Goal: Task Accomplishment & Management: Use online tool/utility

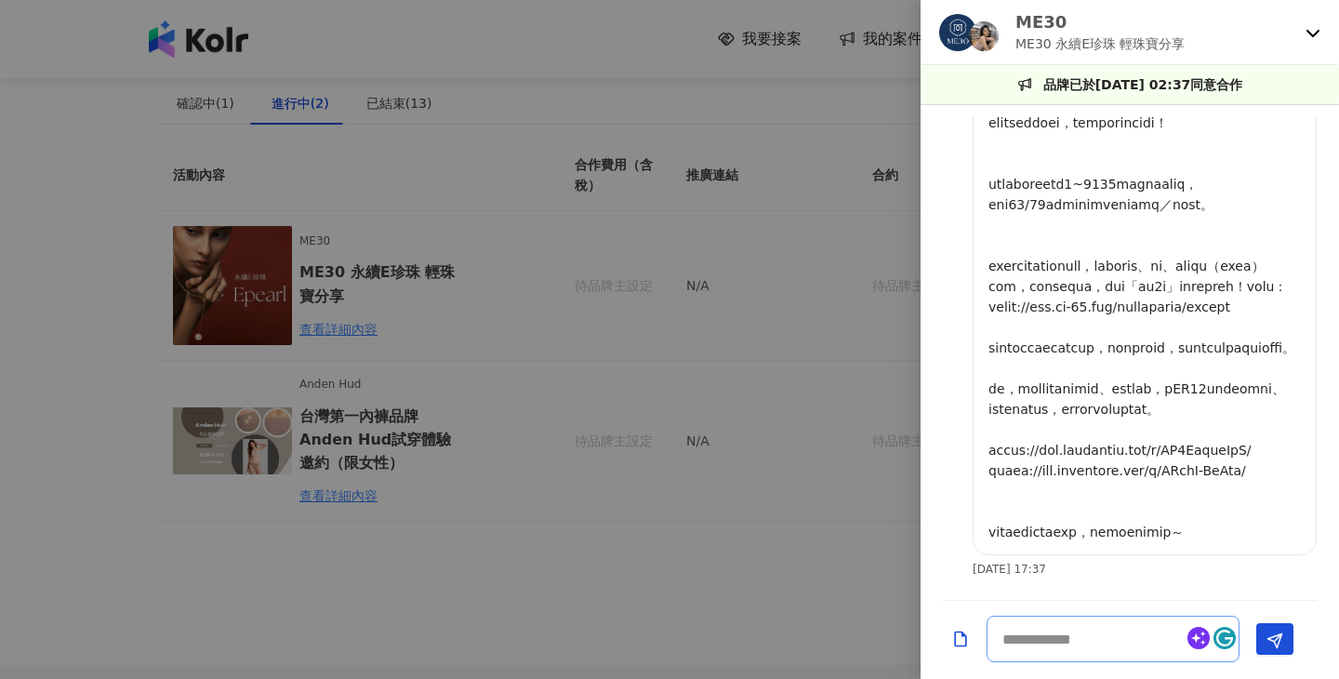
scroll to position [163, 0]
click at [457, 290] on div at bounding box center [669, 339] width 1339 height 679
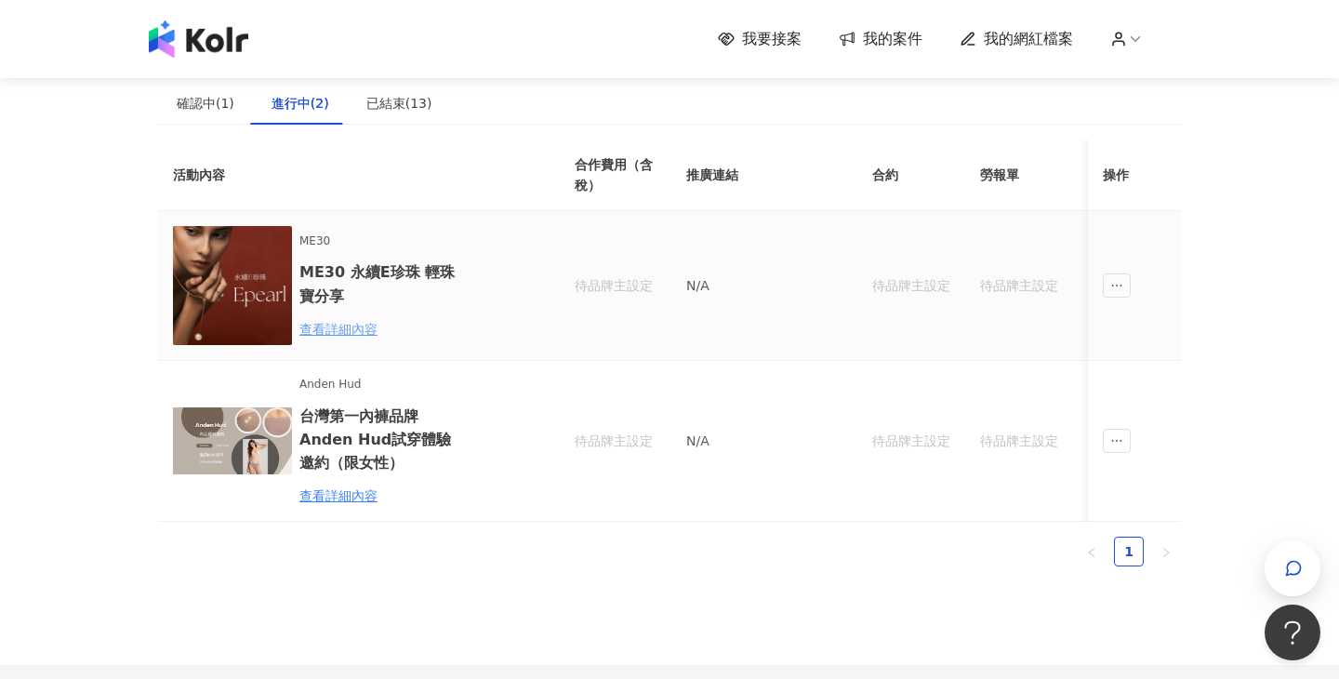
click at [350, 325] on div "查看詳細內容" at bounding box center [380, 329] width 163 height 20
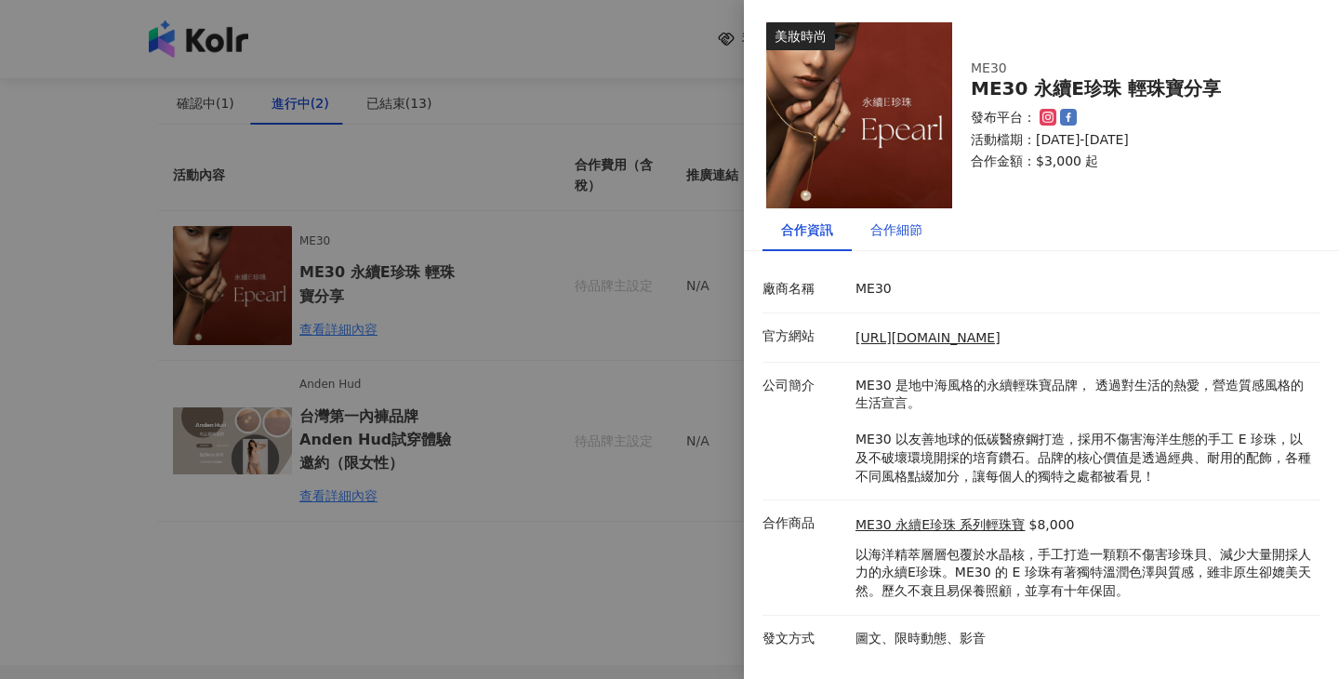
click at [886, 233] on div "合作細節" at bounding box center [896, 229] width 52 height 20
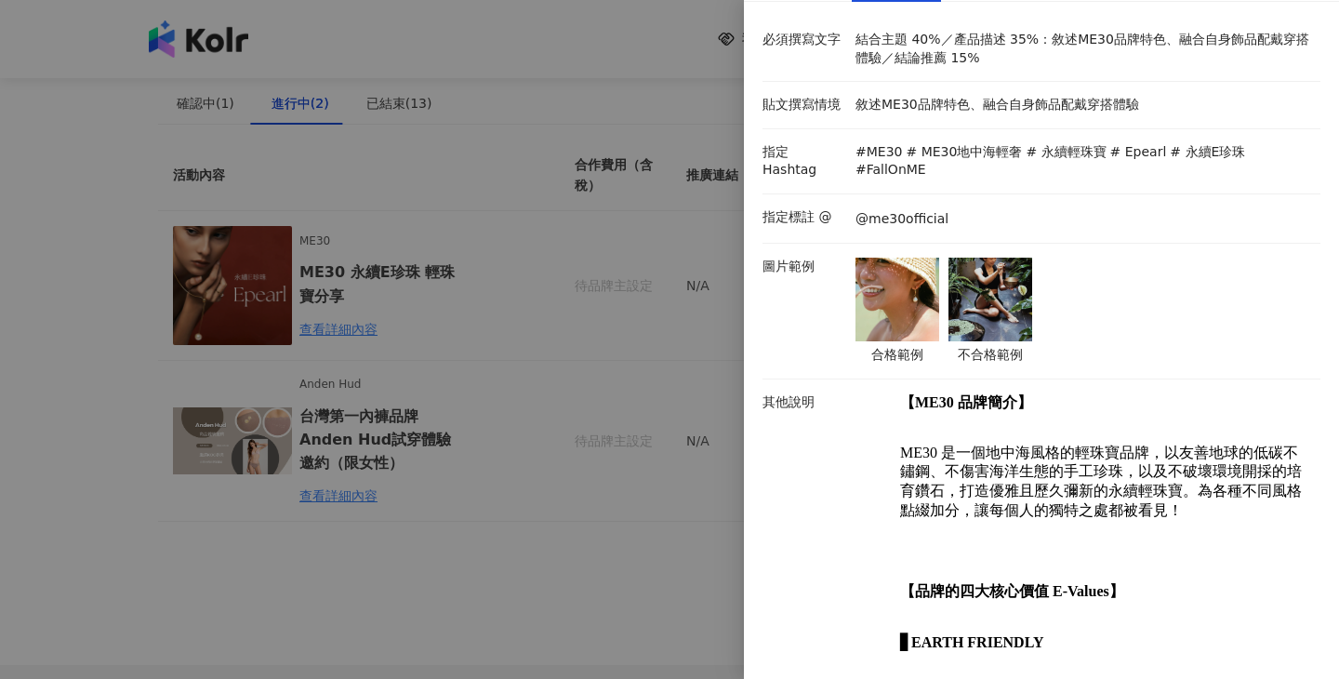
scroll to position [250, 0]
click at [983, 257] on img at bounding box center [990, 299] width 84 height 84
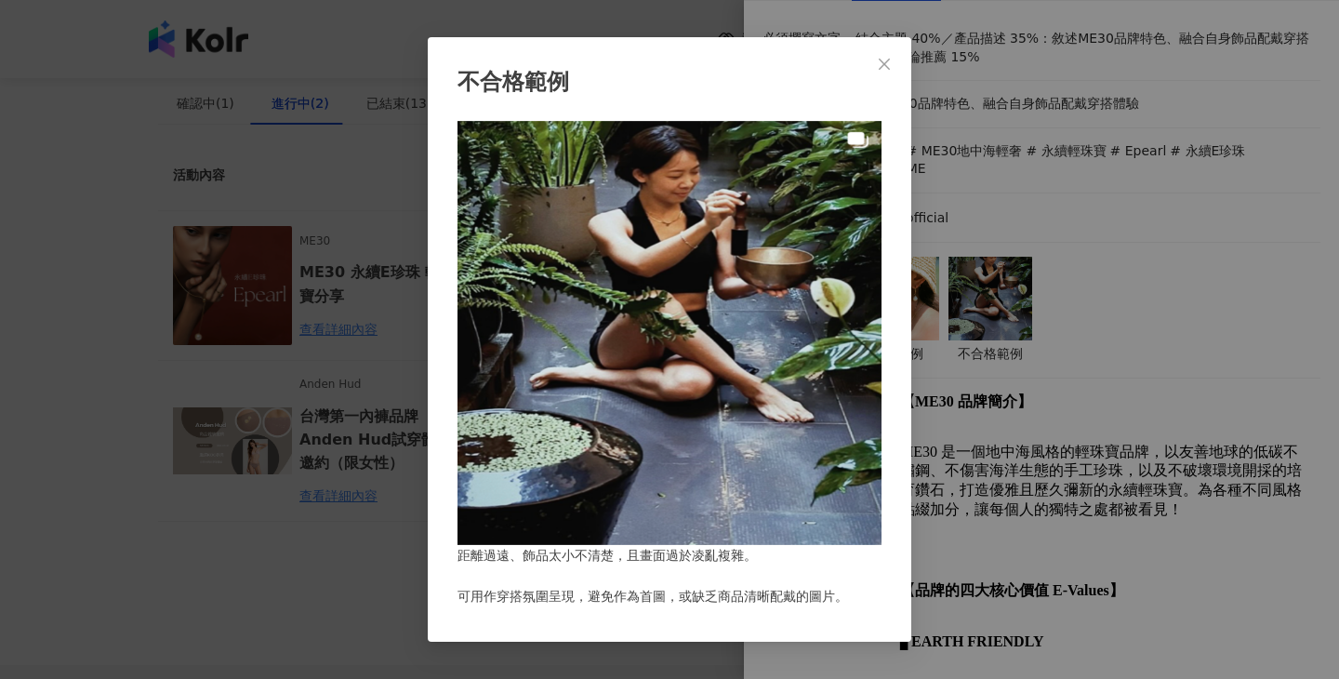
click at [963, 165] on div "不合格範例 距離過遠、飾品太小不清楚，且畫面過於凌亂複雜。 可用作穿搭氛圍呈現，避免作為首圖，或缺乏商品清晰配戴的圖片。" at bounding box center [669, 339] width 1339 height 679
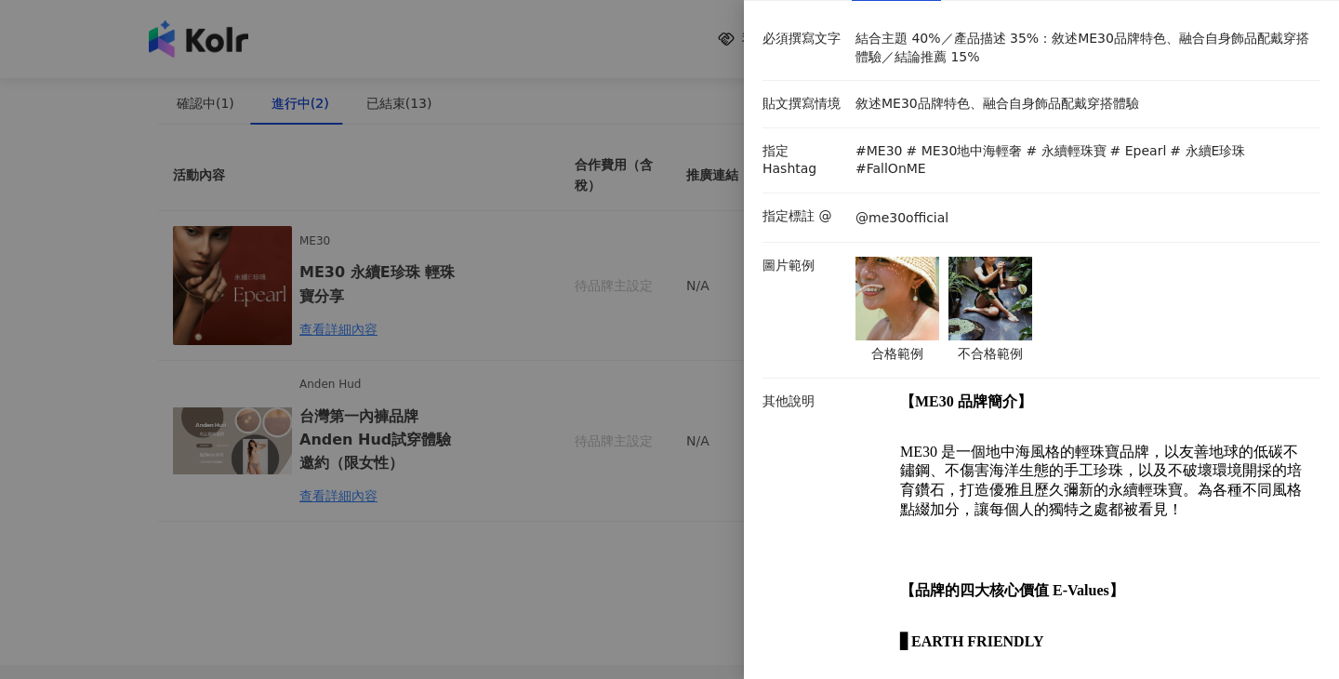
click at [898, 262] on img at bounding box center [897, 299] width 84 height 84
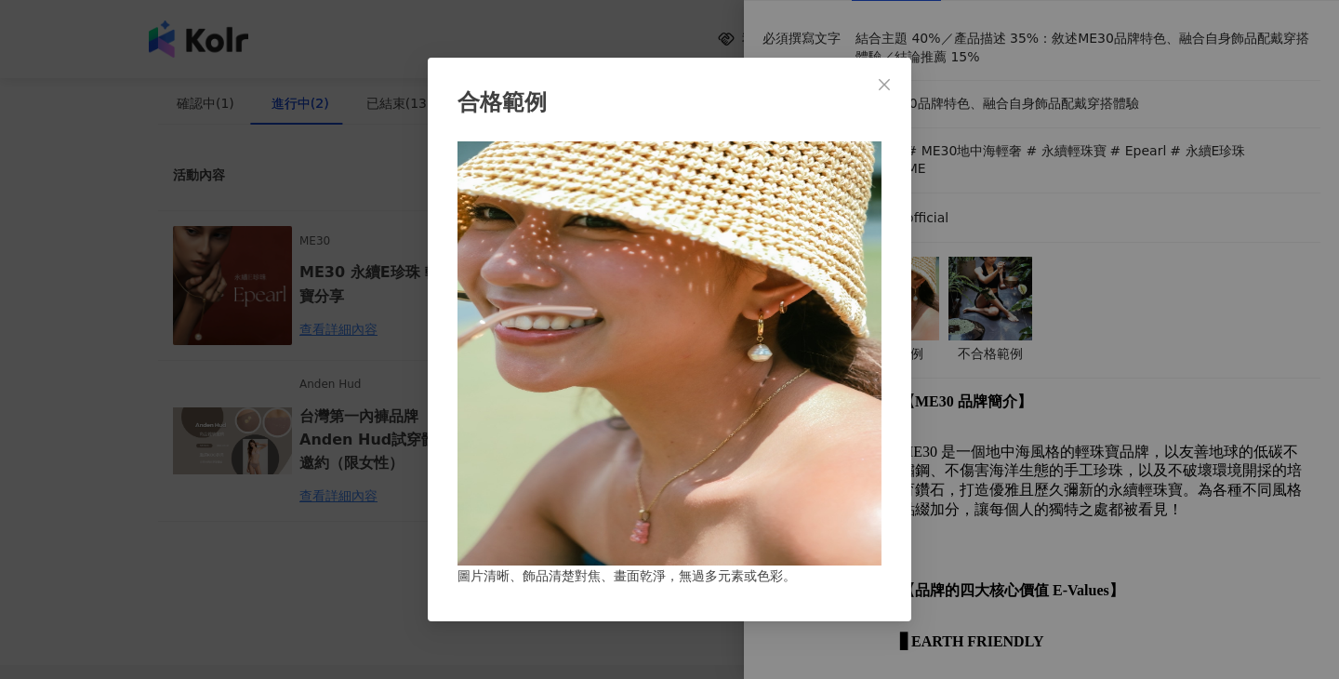
click at [1097, 261] on div "合格範例 圖片清晰、飾品清楚對焦、畫面乾淨，無過多元素或色彩。" at bounding box center [669, 339] width 1339 height 679
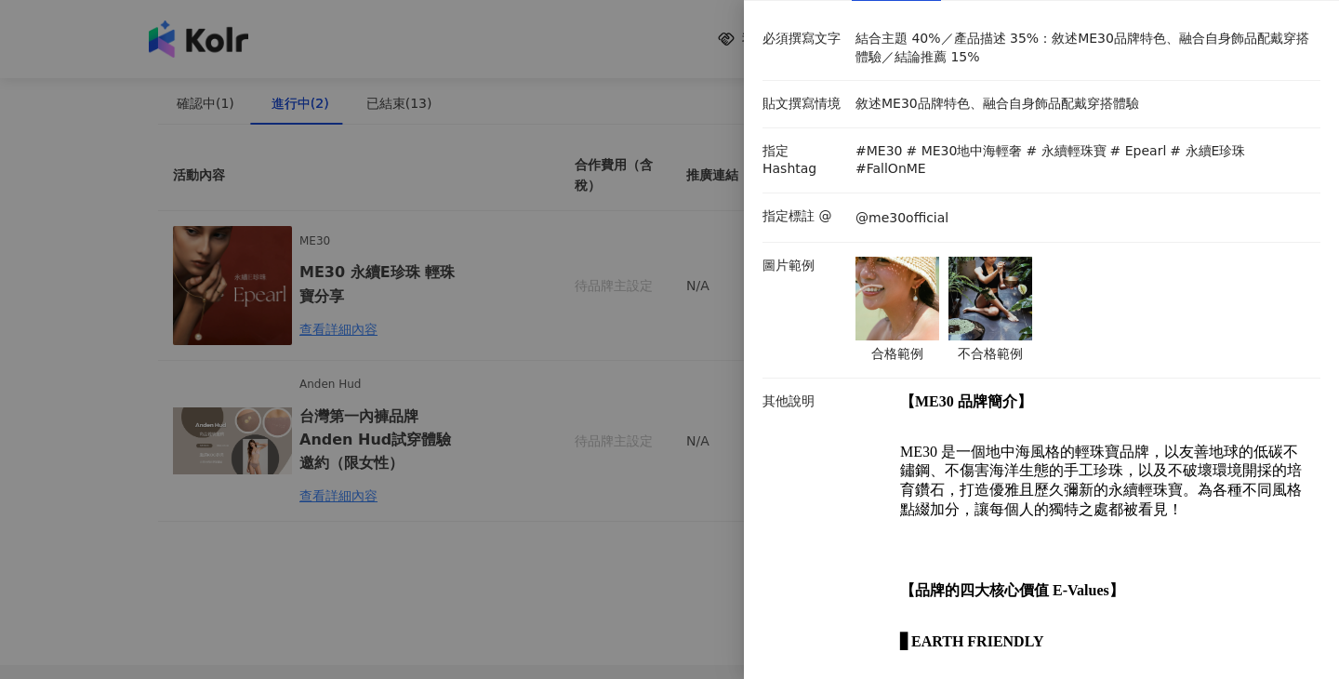
click at [702, 242] on div at bounding box center [669, 339] width 1339 height 679
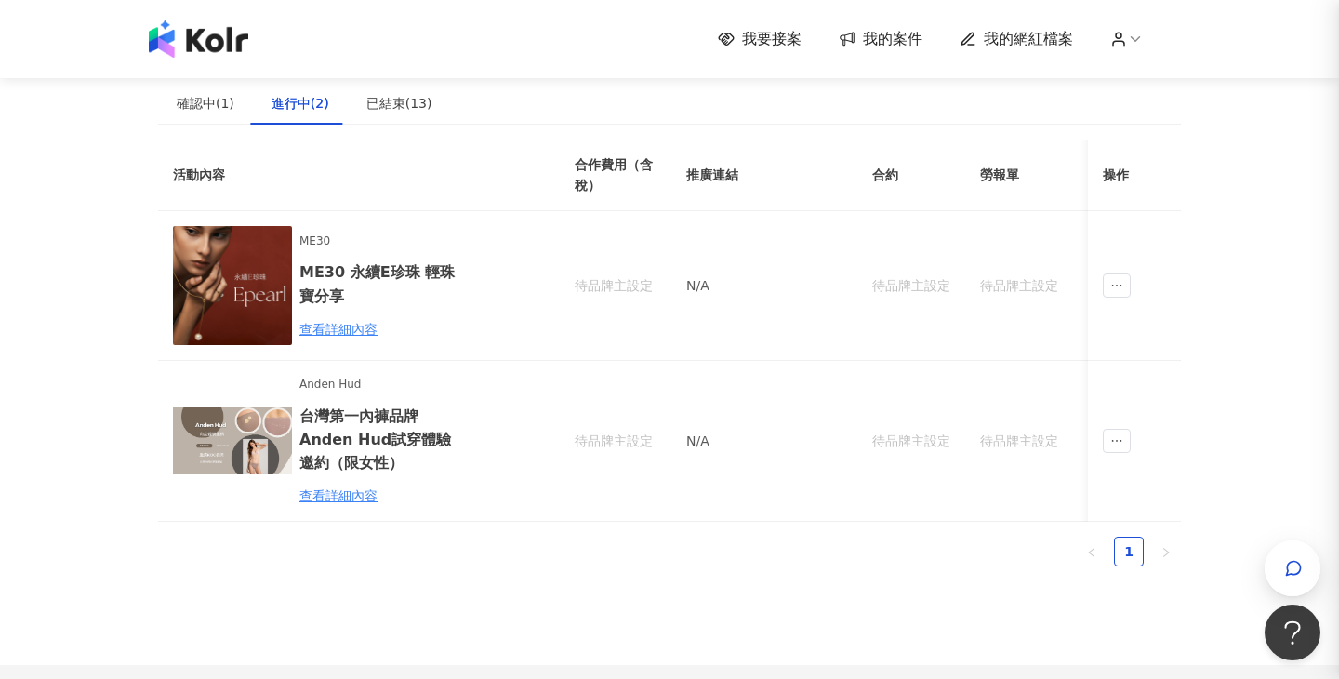
scroll to position [0, 0]
click at [1094, 275] on td at bounding box center [1134, 286] width 93 height 150
click at [1110, 281] on icon "ellipsis" at bounding box center [1116, 285] width 13 height 13
click at [930, 364] on td "待品牌主設定" at bounding box center [911, 441] width 108 height 161
click at [1124, 276] on span "ellipsis" at bounding box center [1116, 285] width 28 height 24
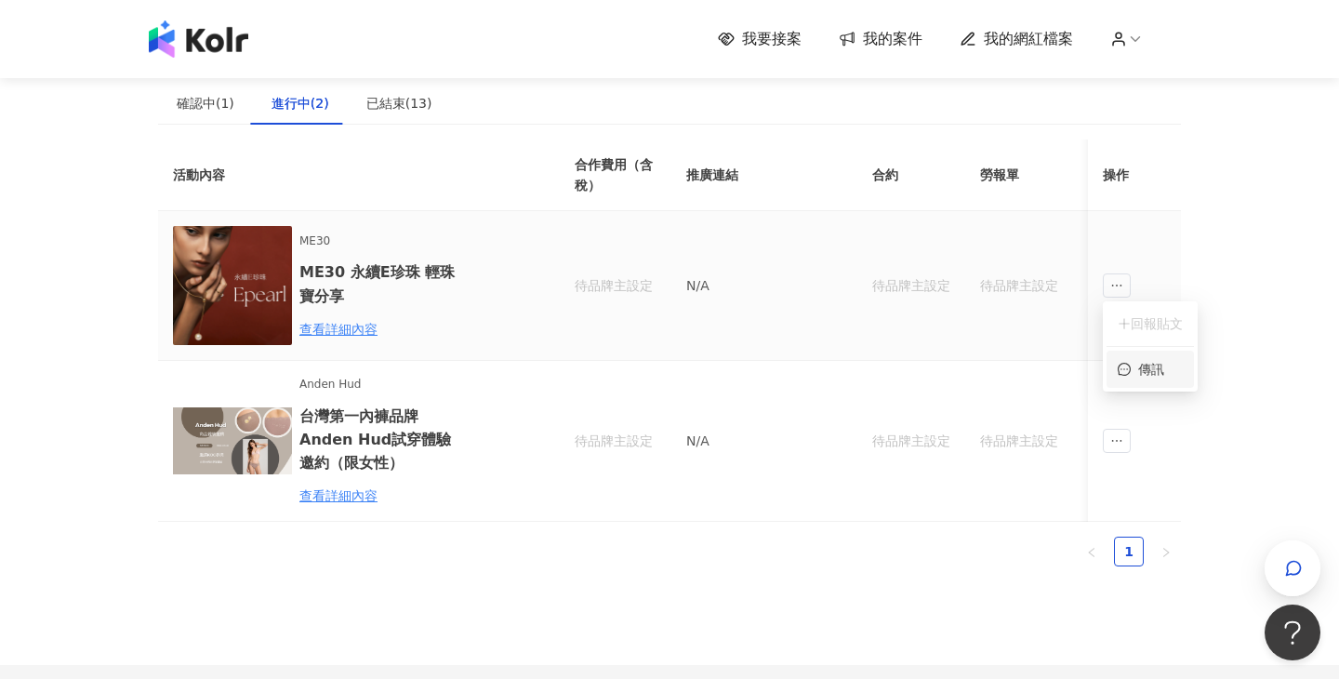
click at [1122, 356] on li "傳訊" at bounding box center [1149, 368] width 87 height 37
click at [1124, 287] on span "ellipsis" at bounding box center [1116, 285] width 28 height 24
click at [1128, 353] on li "傳訊" at bounding box center [1149, 368] width 87 height 37
click at [1277, 584] on div "button" at bounding box center [1292, 568] width 56 height 56
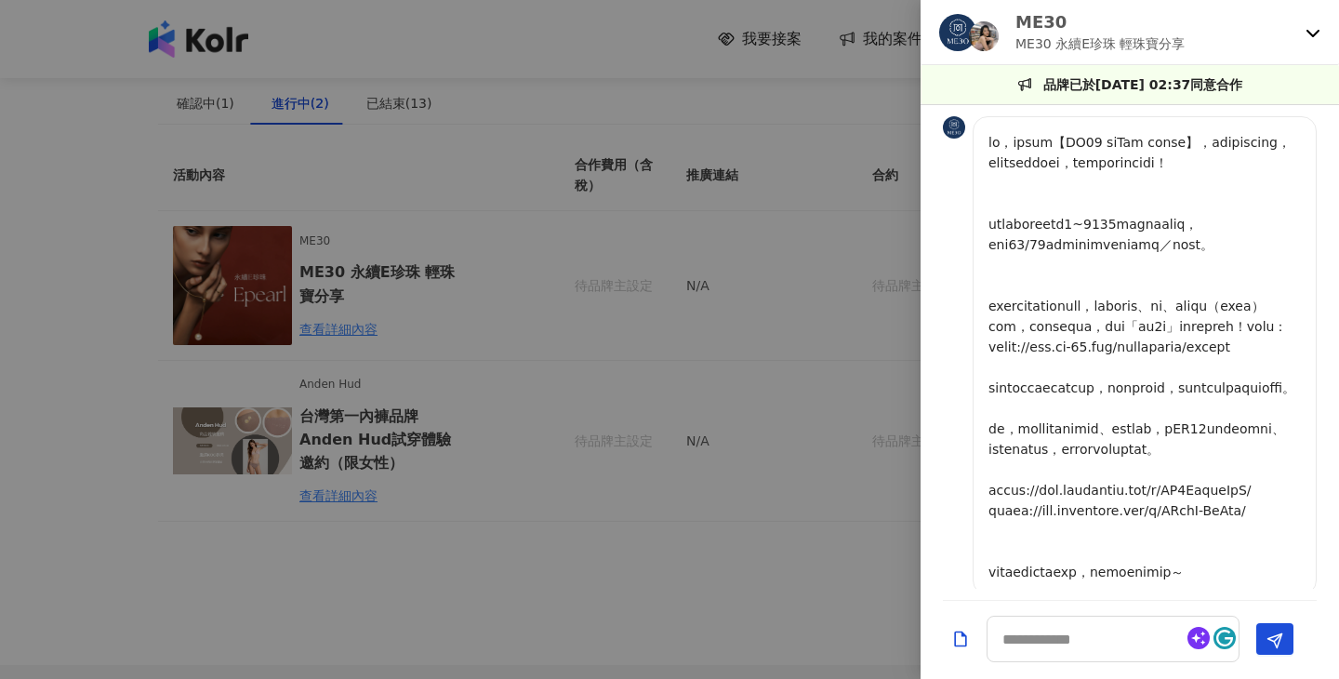
click at [730, 414] on div at bounding box center [669, 339] width 1339 height 679
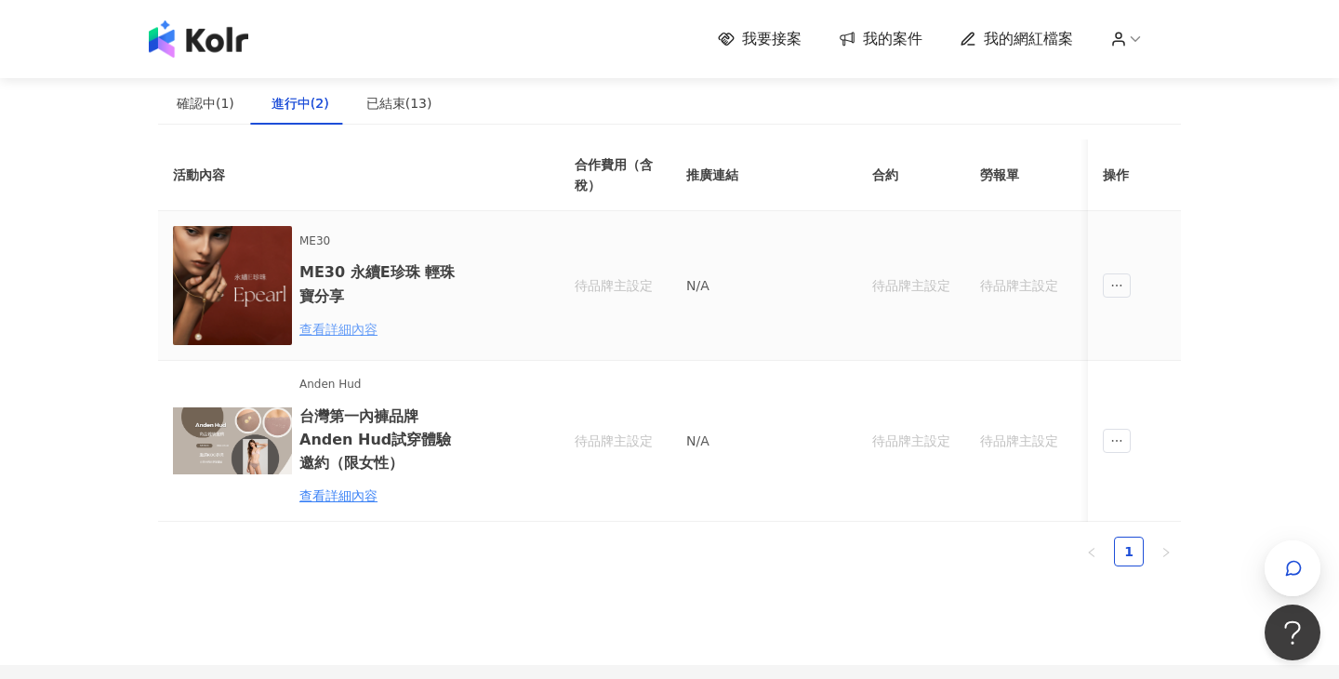
click at [334, 332] on div "查看詳細內容" at bounding box center [380, 329] width 163 height 20
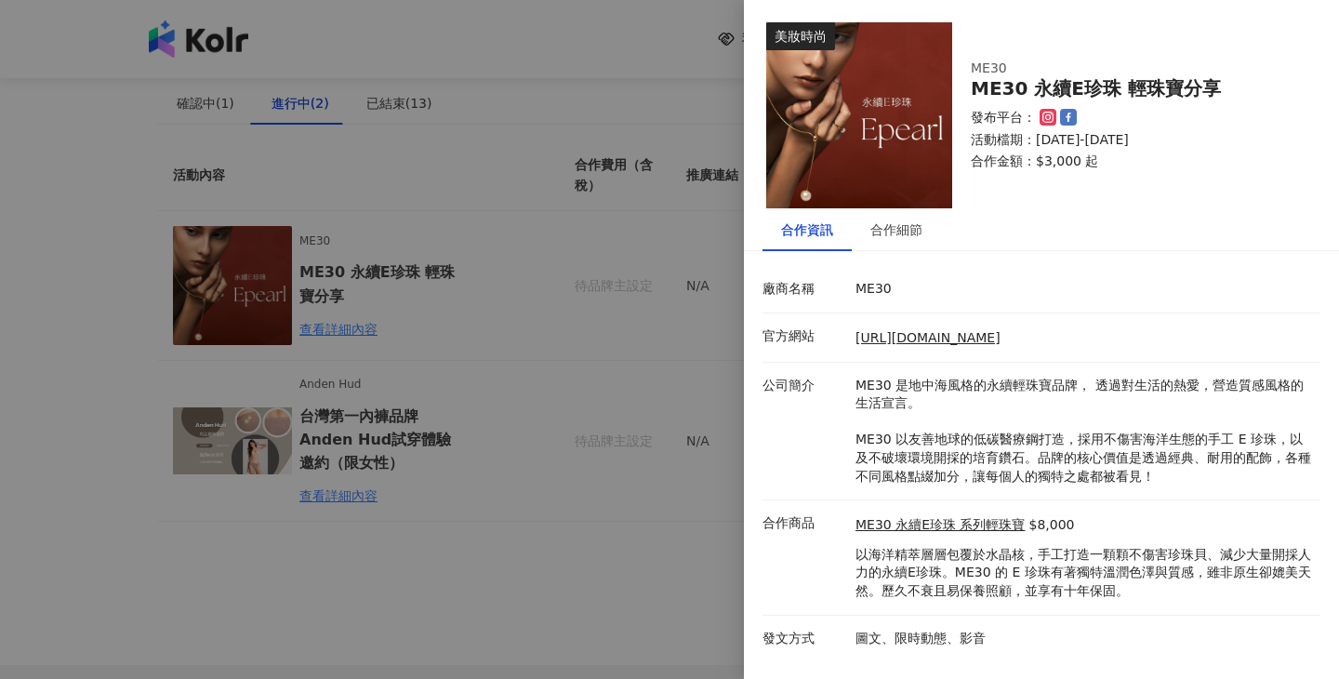
click at [441, 377] on div at bounding box center [669, 339] width 1339 height 679
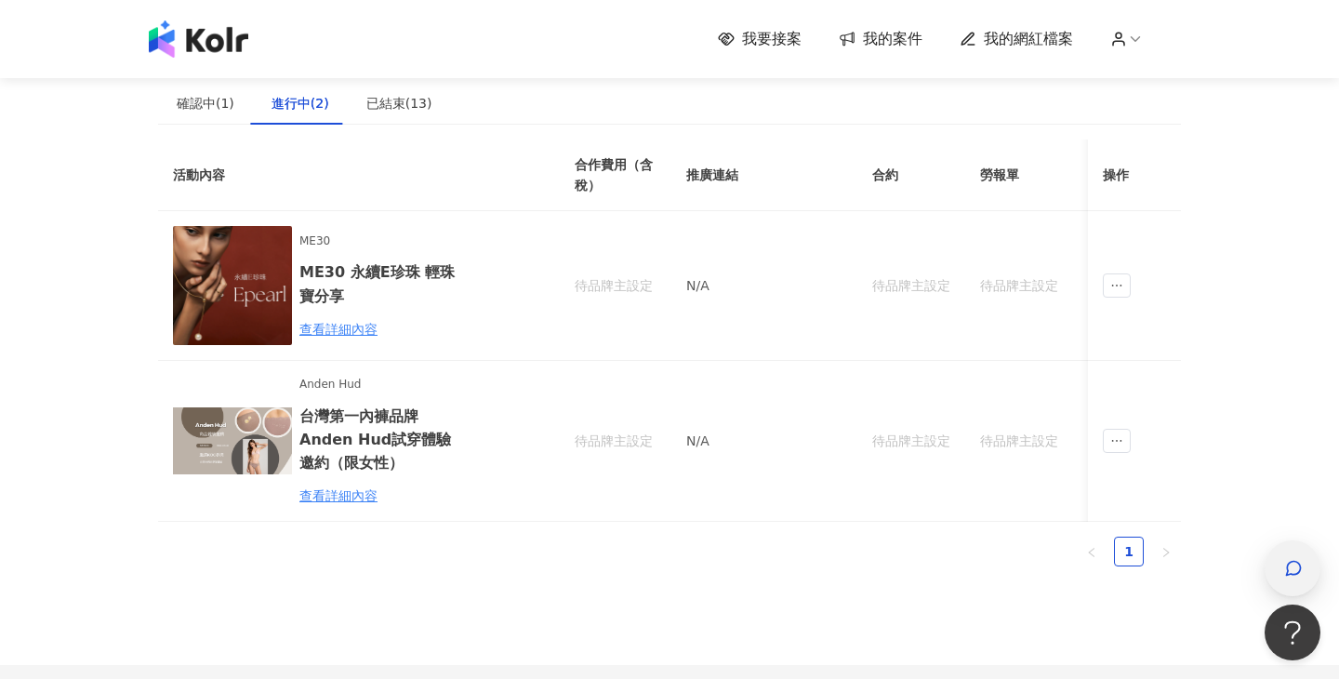
click at [1311, 566] on div "button" at bounding box center [1292, 568] width 56 height 56
